Goal: Task Accomplishment & Management: Use online tool/utility

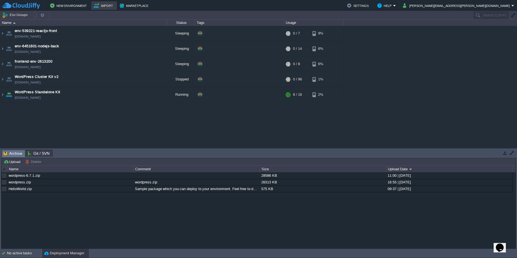
click at [109, 7] on button "Import" at bounding box center [104, 5] width 21 height 7
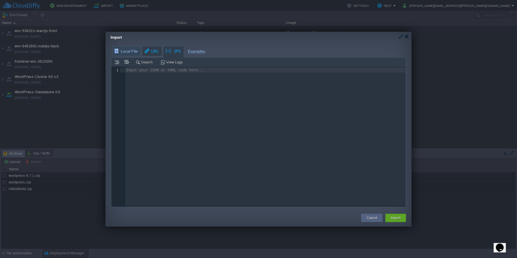
click at [154, 52] on div "Local File URL JPS Examples Search View Logs Input your JSON or YAML code here.…" at bounding box center [259, 135] width 306 height 184
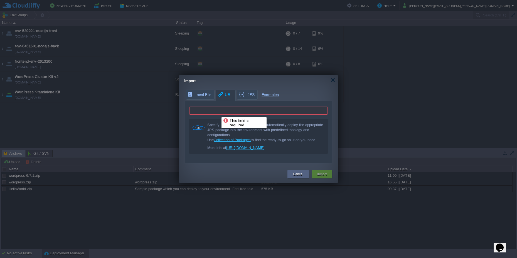
paste input "https://github.com/jelastic-jps/phoronix/blob/master/manifest.jps"
type input "https://github.com/jelastic-jps/phoronix/blob/master/manifest.jps"
click at [327, 174] on button "Import" at bounding box center [321, 175] width 9 height 6
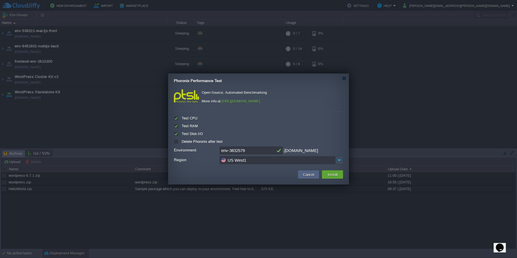
click at [256, 149] on input "env-3832579" at bounding box center [248, 150] width 56 height 8
type input "env-3832579-phronix"
click at [336, 174] on button "Install" at bounding box center [332, 174] width 13 height 7
